Goal: Information Seeking & Learning: Learn about a topic

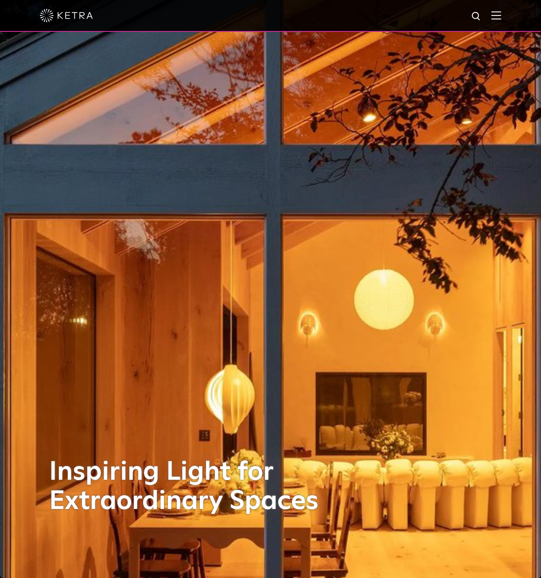
click at [496, 17] on div at bounding box center [270, 15] width 461 height 31
click at [501, 15] on img at bounding box center [496, 15] width 10 height 8
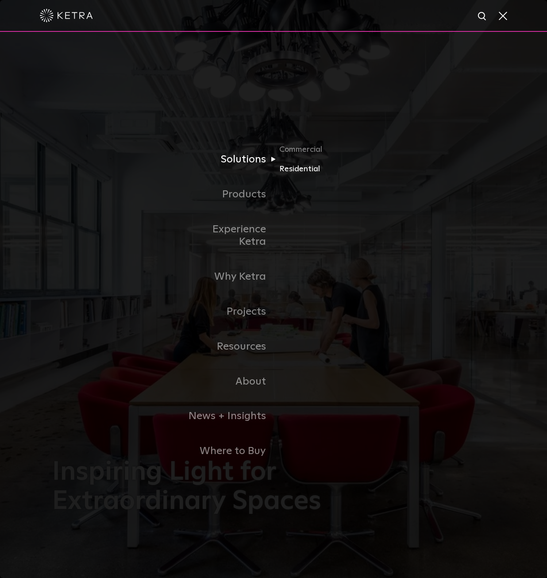
click at [297, 176] on link "Residential" at bounding box center [321, 169] width 85 height 13
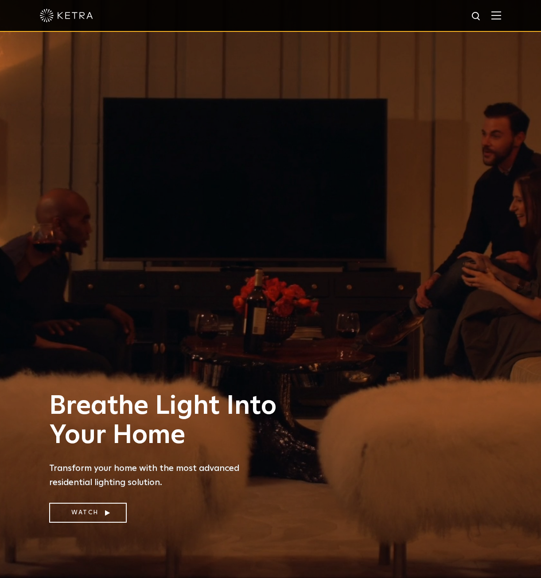
drag, startPoint x: 187, startPoint y: 385, endPoint x: 188, endPoint y: 173, distance: 211.6
click at [500, 15] on img at bounding box center [496, 15] width 10 height 8
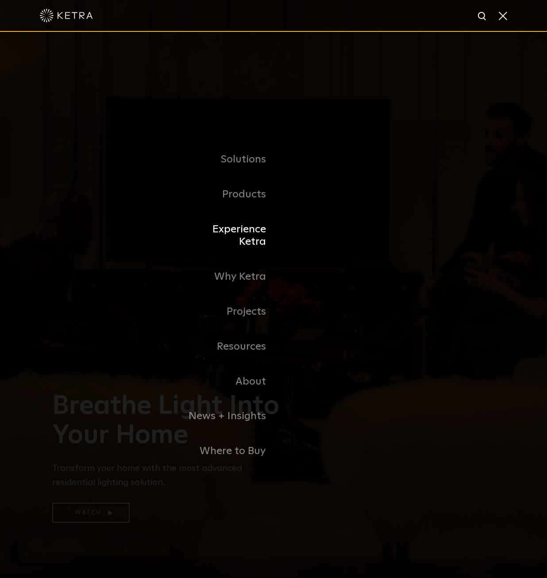
click at [239, 236] on link "Experience Ketra" at bounding box center [228, 236] width 91 height 48
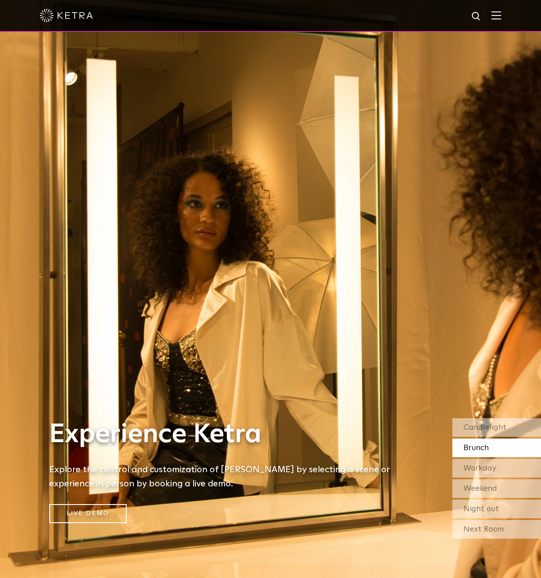
click at [469, 441] on div "Brunch" at bounding box center [496, 448] width 89 height 19
click at [478, 471] on span "Workday" at bounding box center [479, 468] width 33 height 8
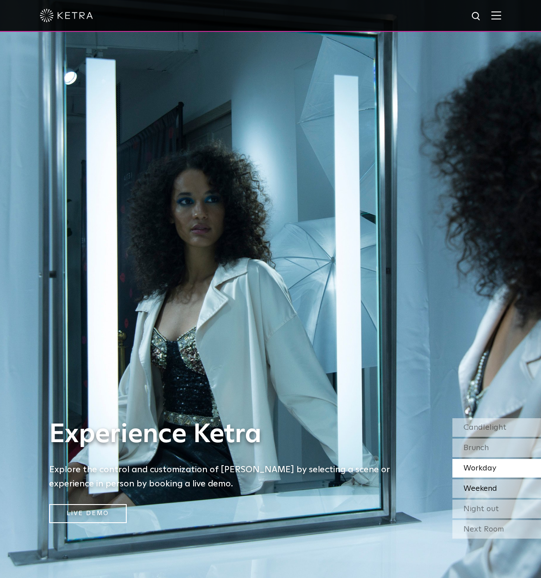
click at [481, 488] on span "Weekend" at bounding box center [480, 489] width 34 height 8
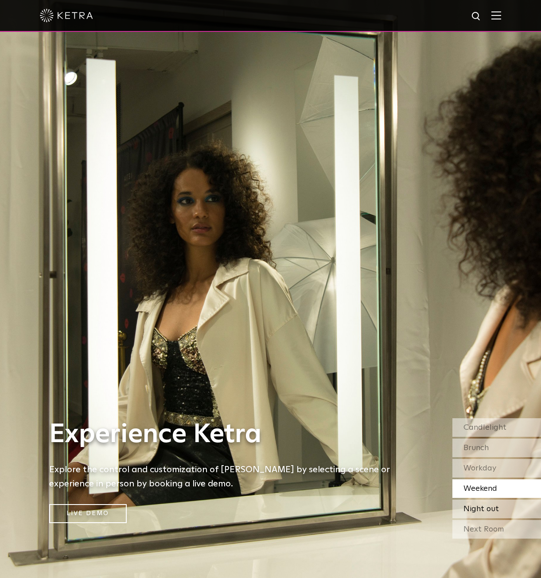
click at [498, 506] on div "Night out" at bounding box center [496, 509] width 89 height 19
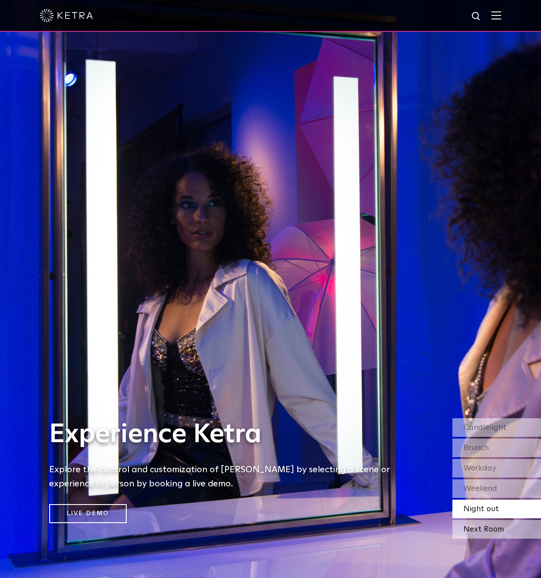
click at [501, 534] on div "Next Room" at bounding box center [496, 529] width 89 height 19
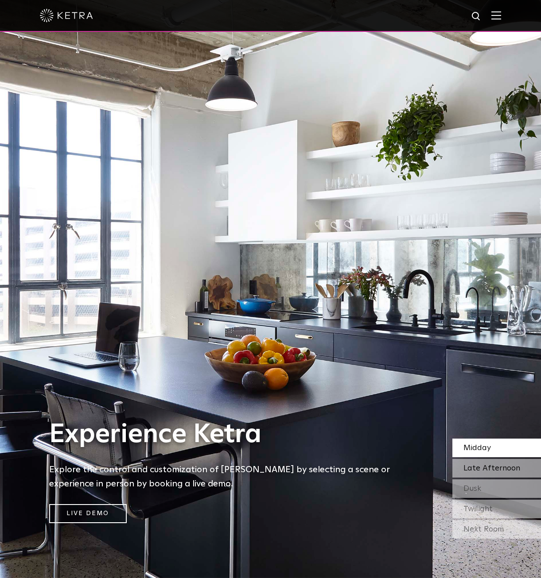
click at [483, 463] on div "Late Afternoon" at bounding box center [496, 468] width 89 height 19
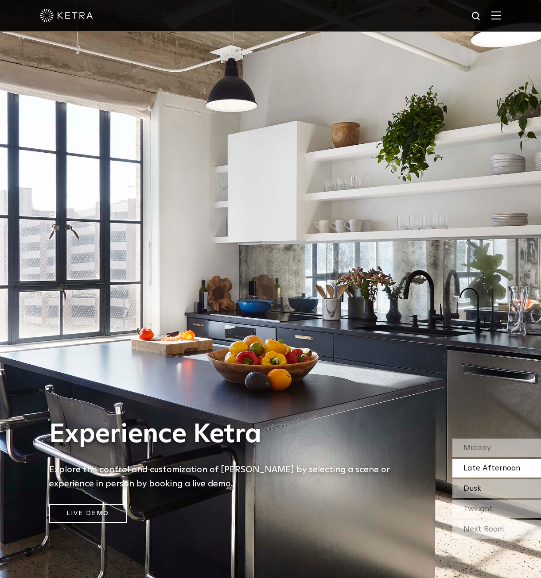
click at [488, 485] on div "Dusk" at bounding box center [496, 488] width 89 height 19
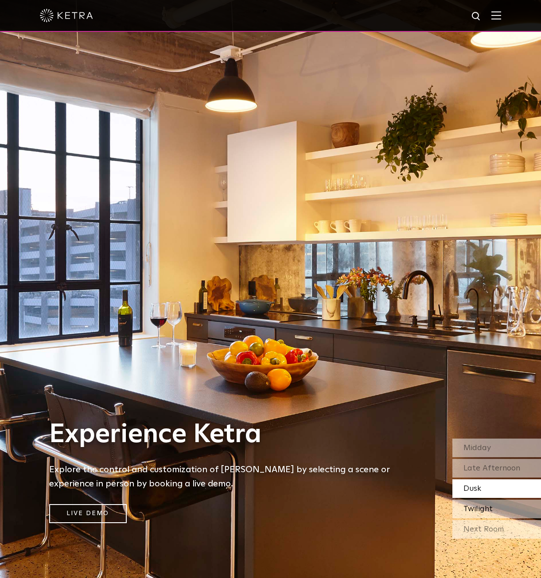
click at [498, 509] on div "Twilight" at bounding box center [496, 509] width 89 height 19
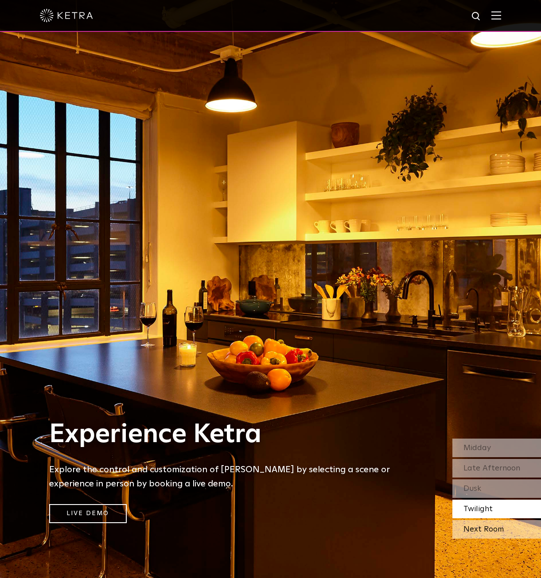
click at [494, 525] on div "Next Room" at bounding box center [496, 529] width 89 height 19
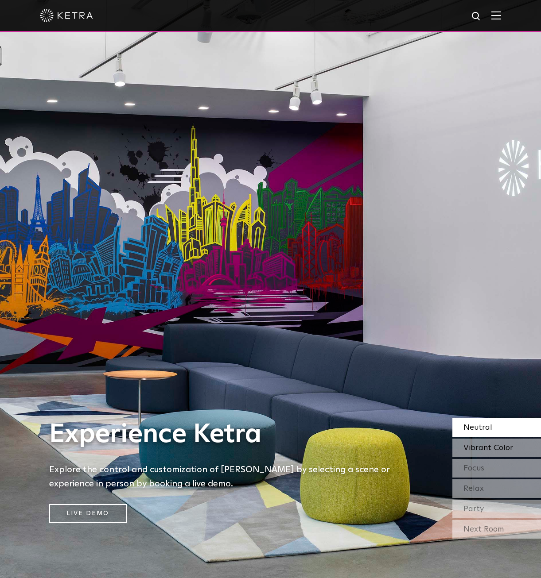
click at [487, 451] on span "Vibrant Color" at bounding box center [488, 448] width 50 height 8
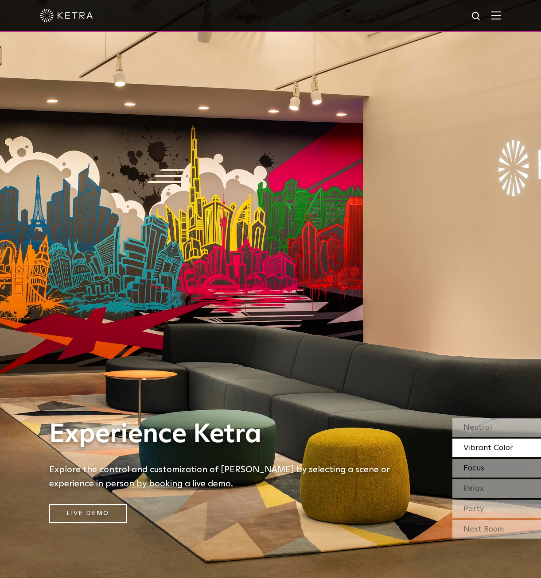
click at [487, 471] on div "Focus" at bounding box center [496, 468] width 89 height 19
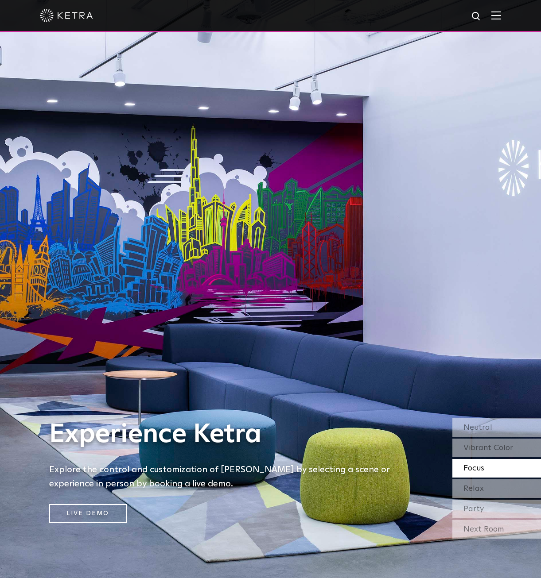
click at [388, 352] on div "Experience [PERSON_NAME] Explore the control and customization of [PERSON_NAME]…" at bounding box center [226, 289] width 452 height 578
click at [482, 491] on span "Relax" at bounding box center [473, 489] width 20 height 8
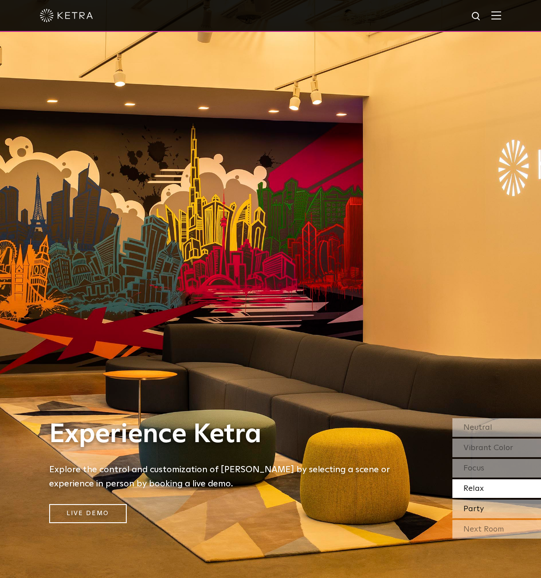
click at [488, 506] on div "Party" at bounding box center [496, 509] width 89 height 19
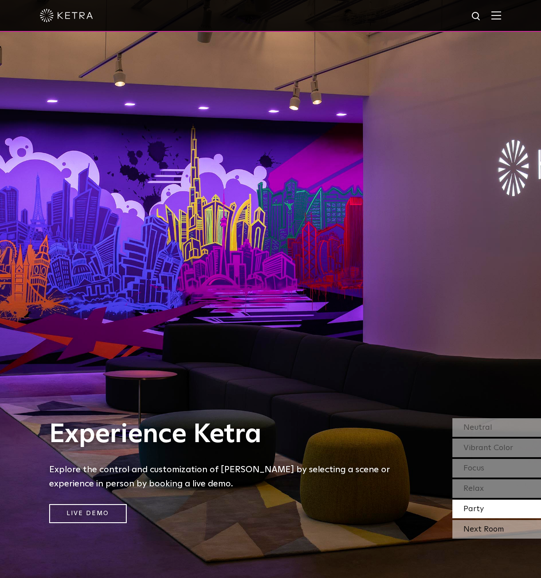
click at [503, 530] on div "Next Room" at bounding box center [496, 529] width 89 height 19
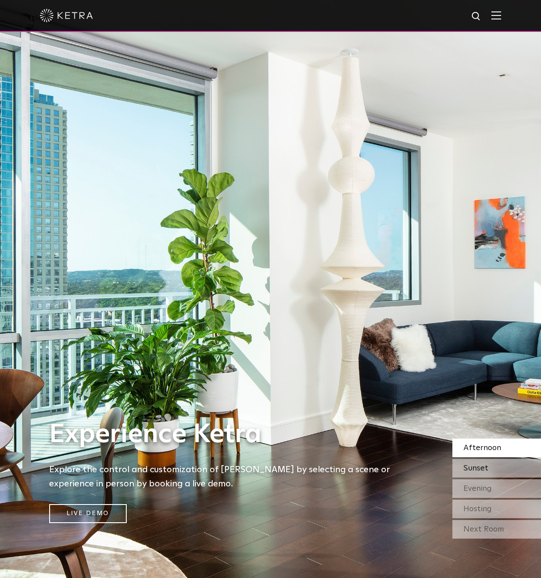
click at [486, 466] on span "Sunset" at bounding box center [475, 468] width 25 height 8
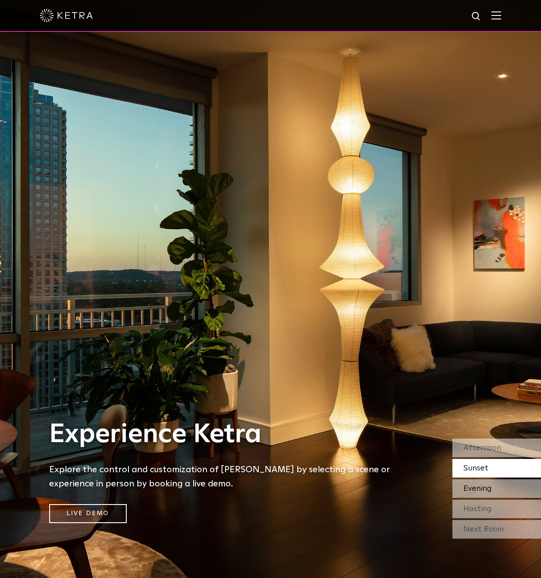
click at [480, 487] on span "Evening" at bounding box center [477, 489] width 28 height 8
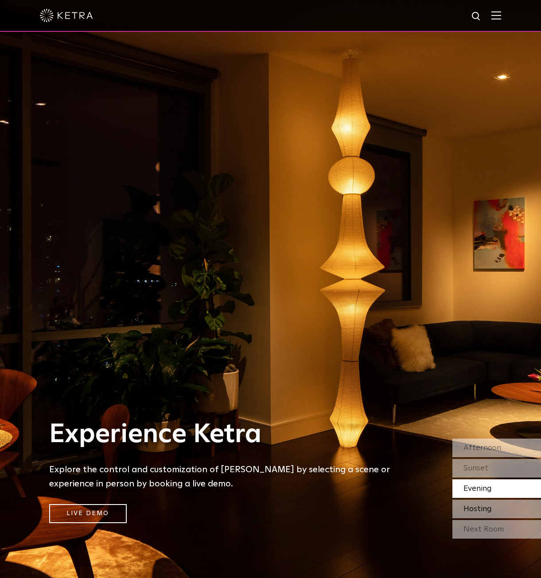
click at [488, 507] on span "Hosting" at bounding box center [477, 509] width 28 height 8
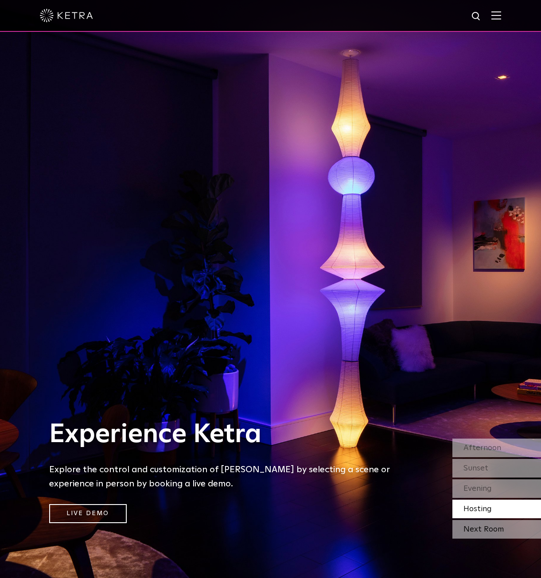
click at [494, 529] on div "Next Room" at bounding box center [496, 529] width 89 height 19
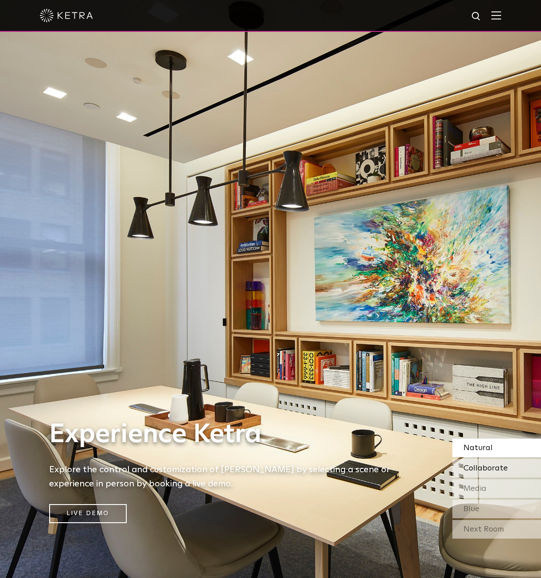
click at [481, 464] on span "Collaborate" at bounding box center [485, 468] width 44 height 8
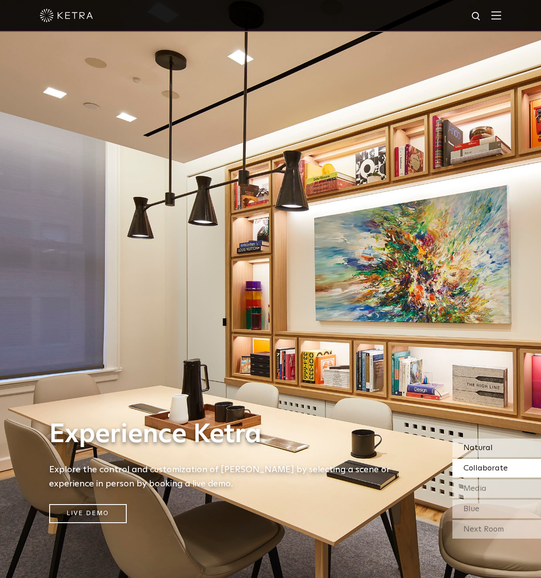
click at [489, 450] on span "Natural" at bounding box center [477, 448] width 29 height 8
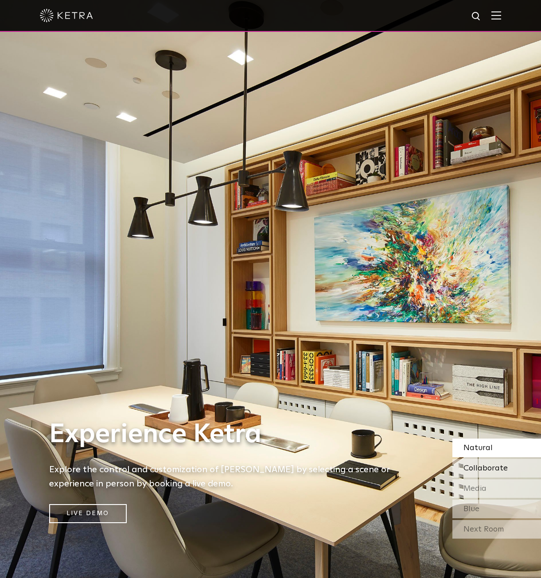
click at [489, 466] on span "Collaborate" at bounding box center [485, 468] width 44 height 8
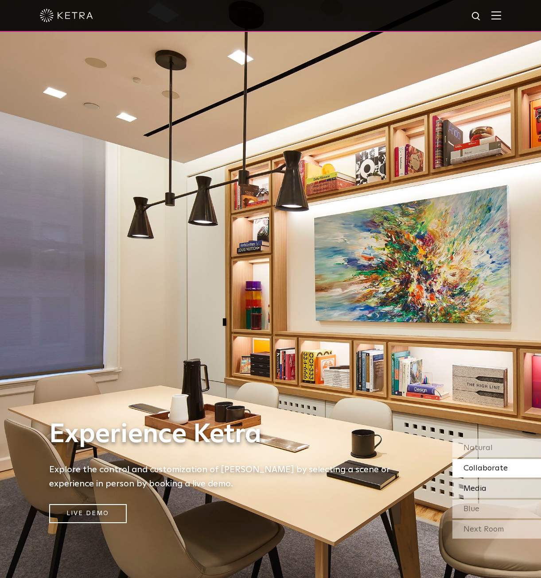
click at [498, 487] on div "Media" at bounding box center [496, 488] width 89 height 19
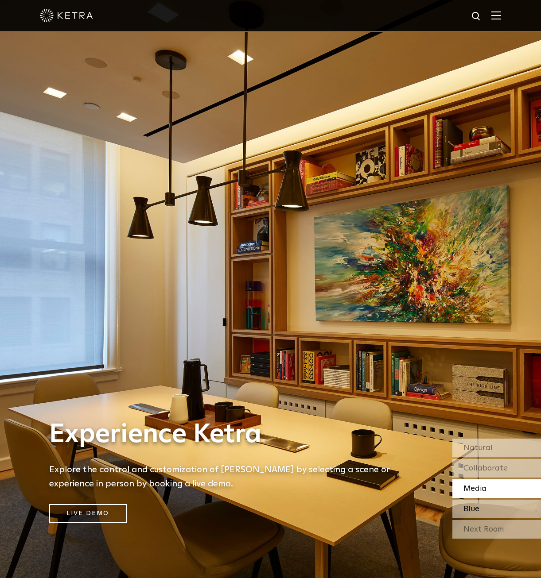
click at [502, 507] on div "Blue" at bounding box center [496, 509] width 89 height 19
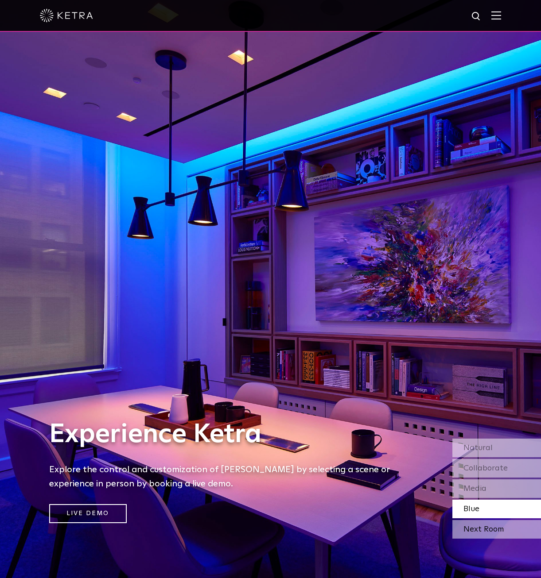
click at [503, 529] on div "Next Room" at bounding box center [496, 529] width 89 height 19
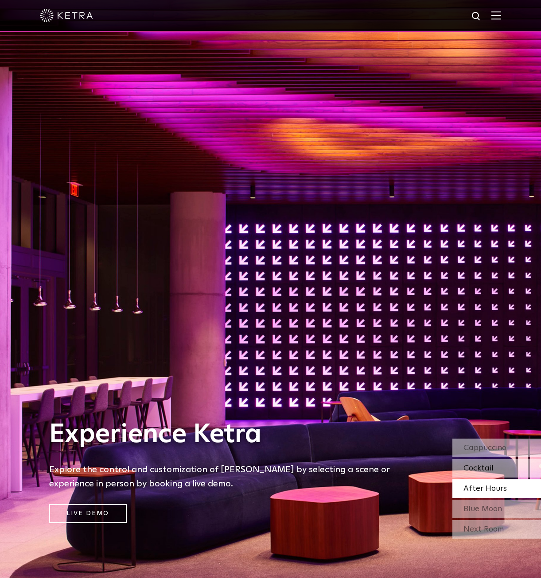
click at [505, 465] on div "Cocktail" at bounding box center [496, 468] width 89 height 19
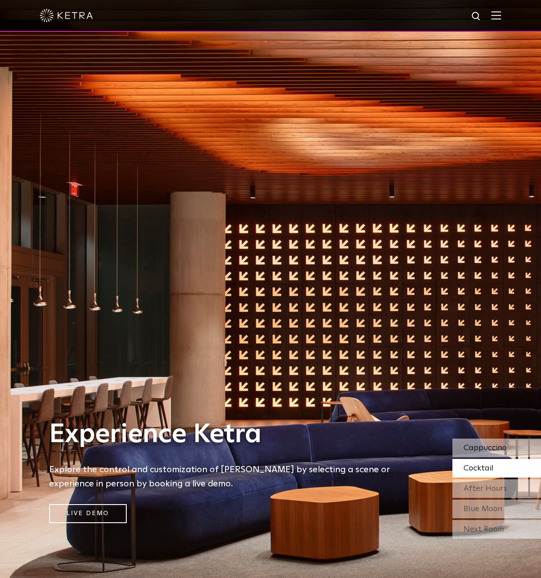
click at [501, 446] on span "Cappuccino" at bounding box center [484, 448] width 43 height 8
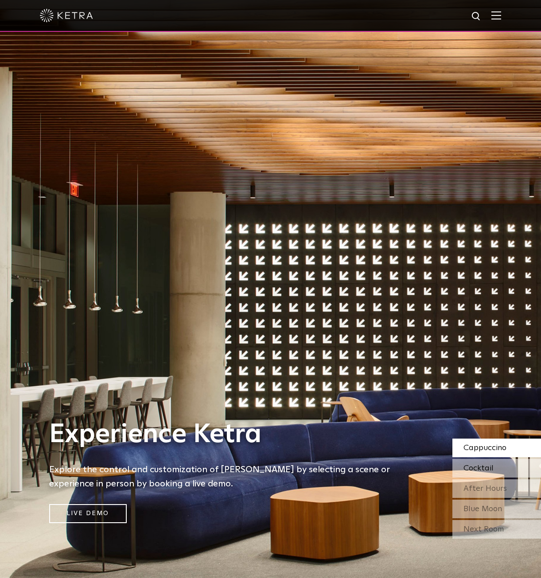
click at [503, 468] on div "Cocktail" at bounding box center [496, 468] width 89 height 19
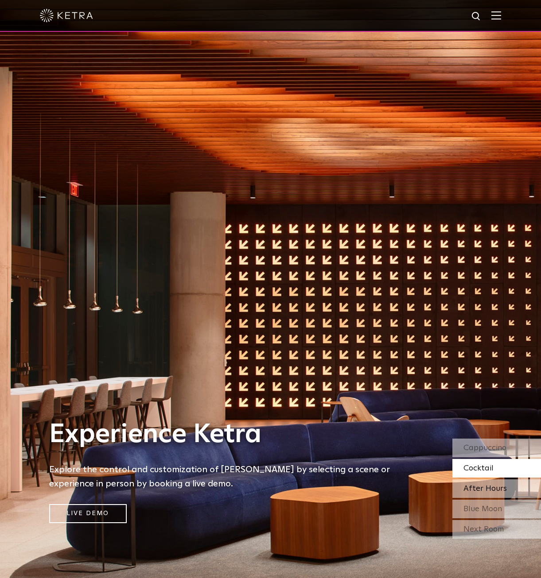
click at [510, 486] on div "After Hours" at bounding box center [496, 488] width 89 height 19
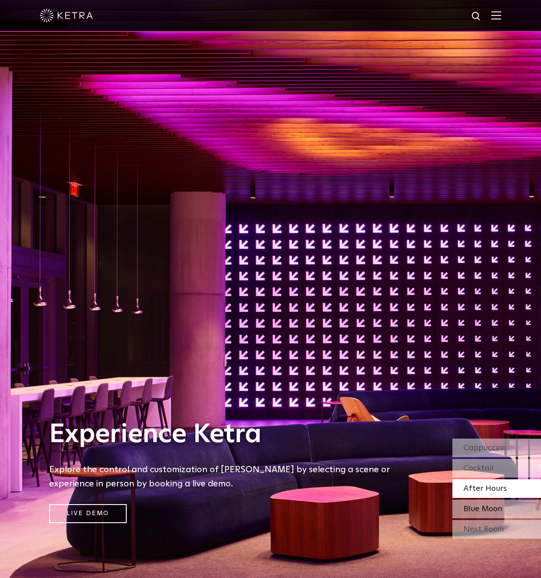
click at [500, 505] on span "Blue Moon" at bounding box center [482, 509] width 39 height 8
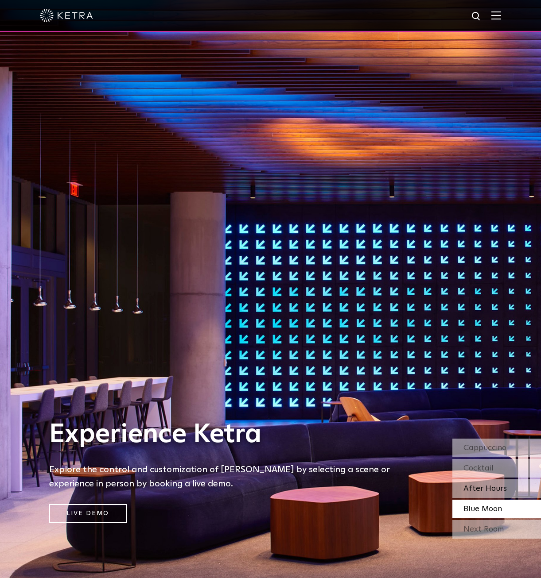
click at [475, 494] on div "After Hours" at bounding box center [496, 488] width 89 height 19
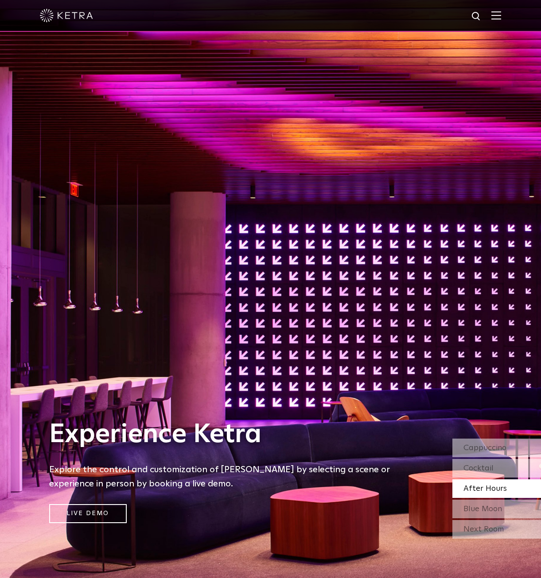
click at [491, 523] on div "Next Room" at bounding box center [496, 529] width 89 height 19
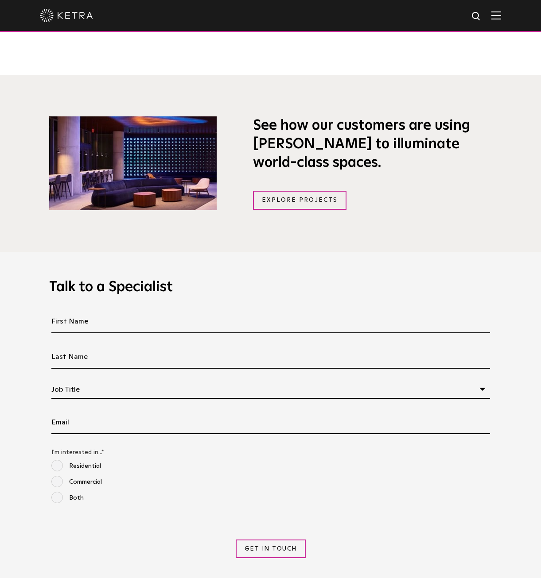
scroll to position [841, 0]
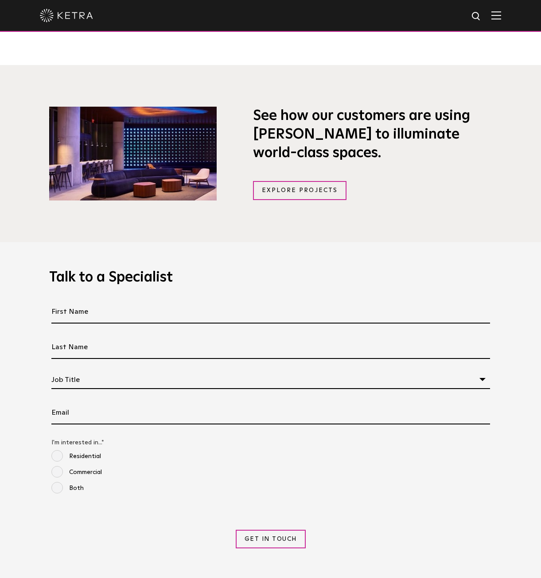
click at [501, 17] on img at bounding box center [496, 15] width 10 height 8
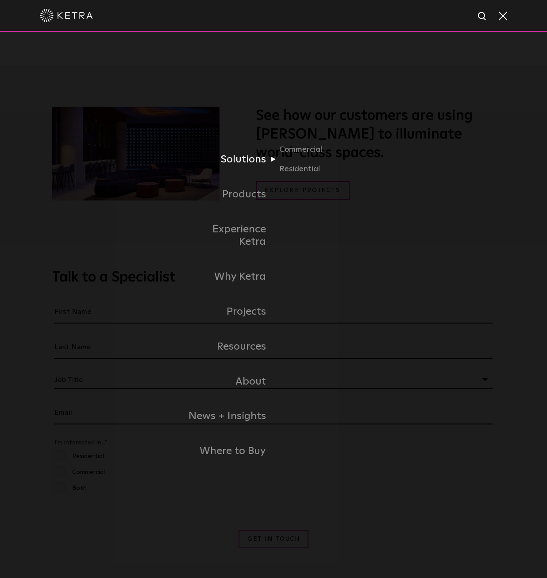
click at [244, 163] on link "Solutions" at bounding box center [228, 159] width 91 height 35
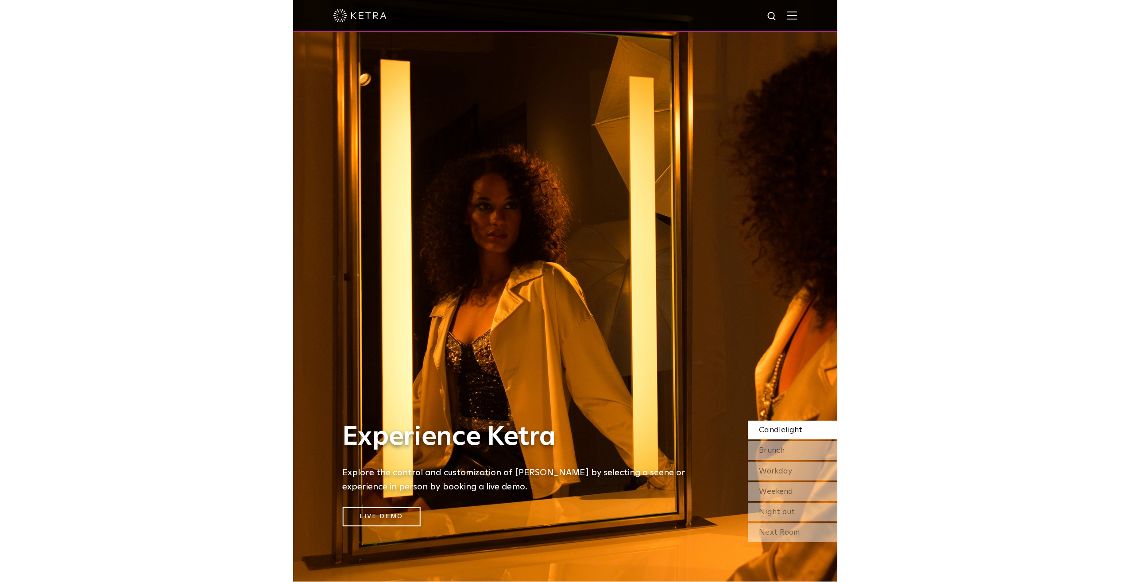
scroll to position [0, 0]
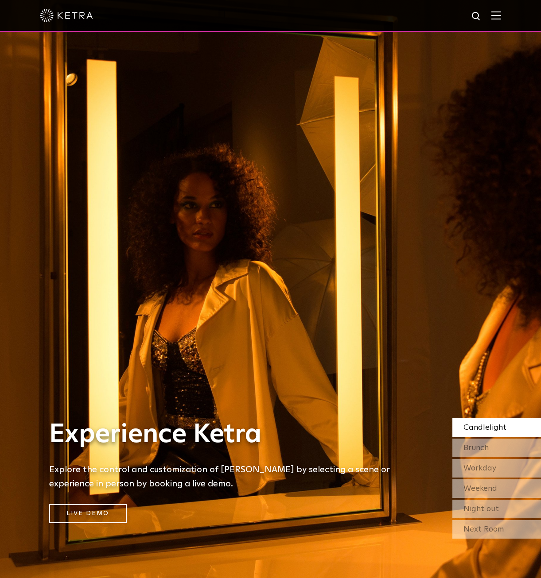
click at [498, 15] on img at bounding box center [496, 15] width 10 height 8
